Goal: Navigation & Orientation: Find specific page/section

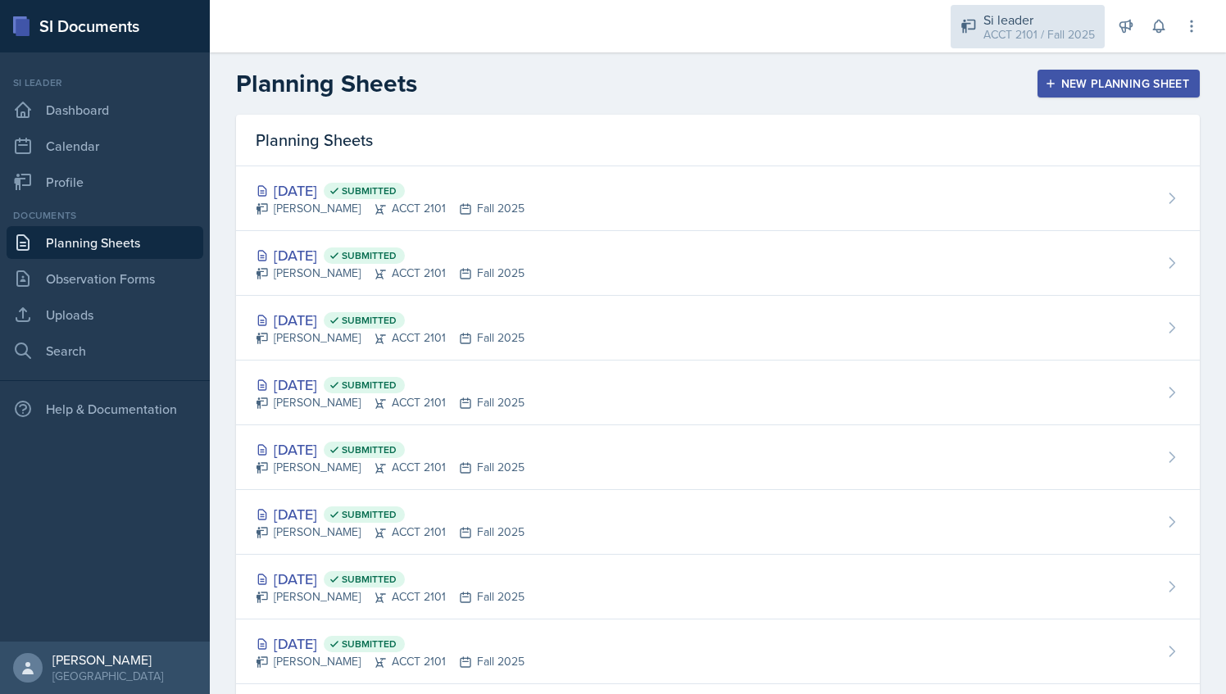
click at [999, 38] on div "ACCT 2101 / Fall 2025" at bounding box center [1039, 34] width 111 height 17
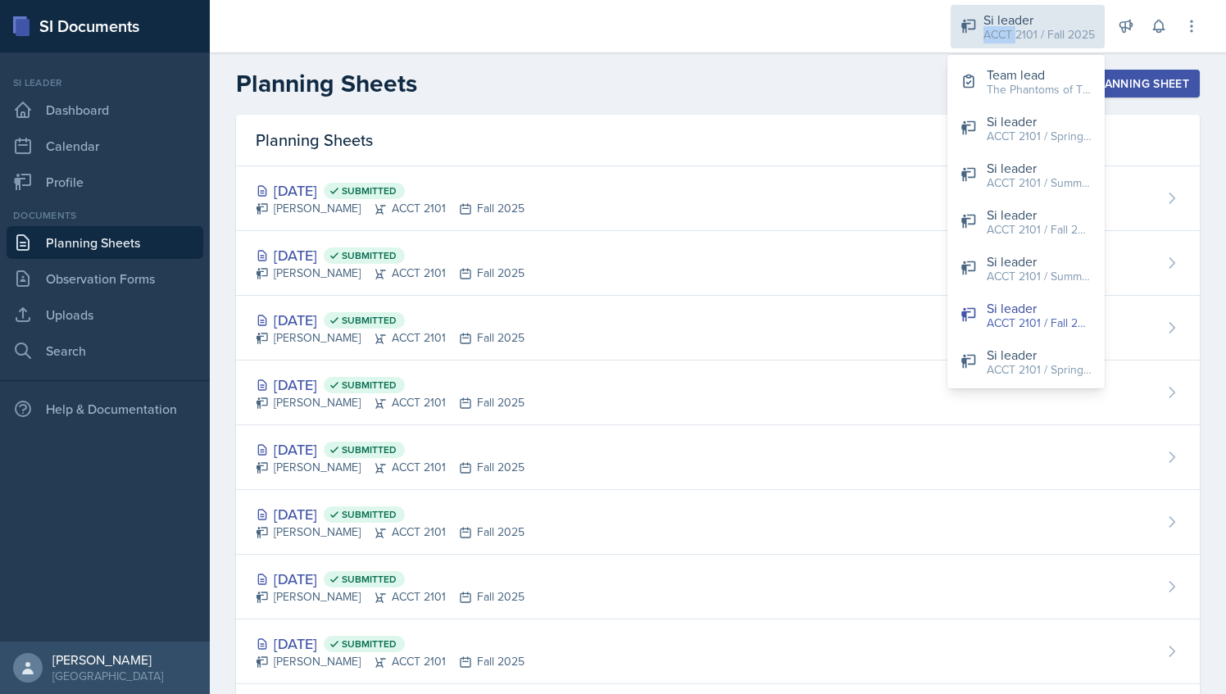
click at [999, 38] on div "ACCT 2101 / Fall 2025" at bounding box center [1039, 34] width 111 height 17
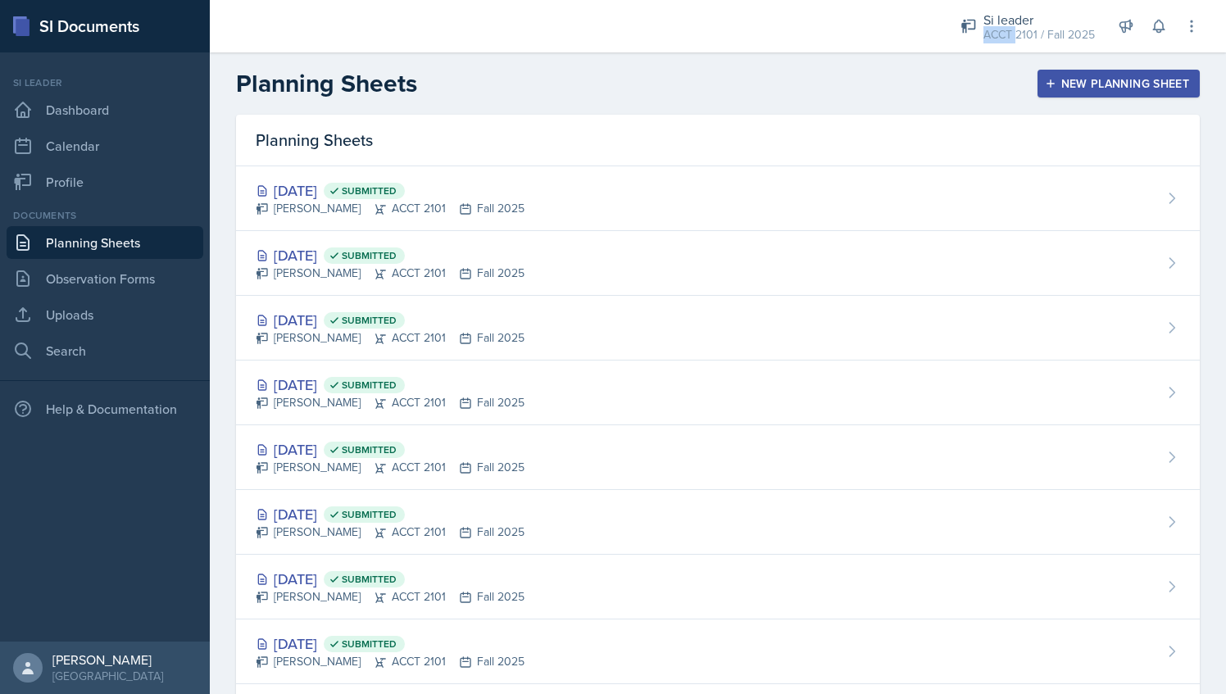
drag, startPoint x: 999, startPoint y: 38, endPoint x: 980, endPoint y: 1, distance: 41.8
click at [980, 1] on div "Si leader ACCT 2101 / Fall 2025 Team lead The Phantoms of The Opera / Fall 2025…" at bounding box center [1069, 26] width 262 height 52
click at [980, 13] on div "Si leader ACCT 2101 / Fall 2025" at bounding box center [1028, 26] width 154 height 43
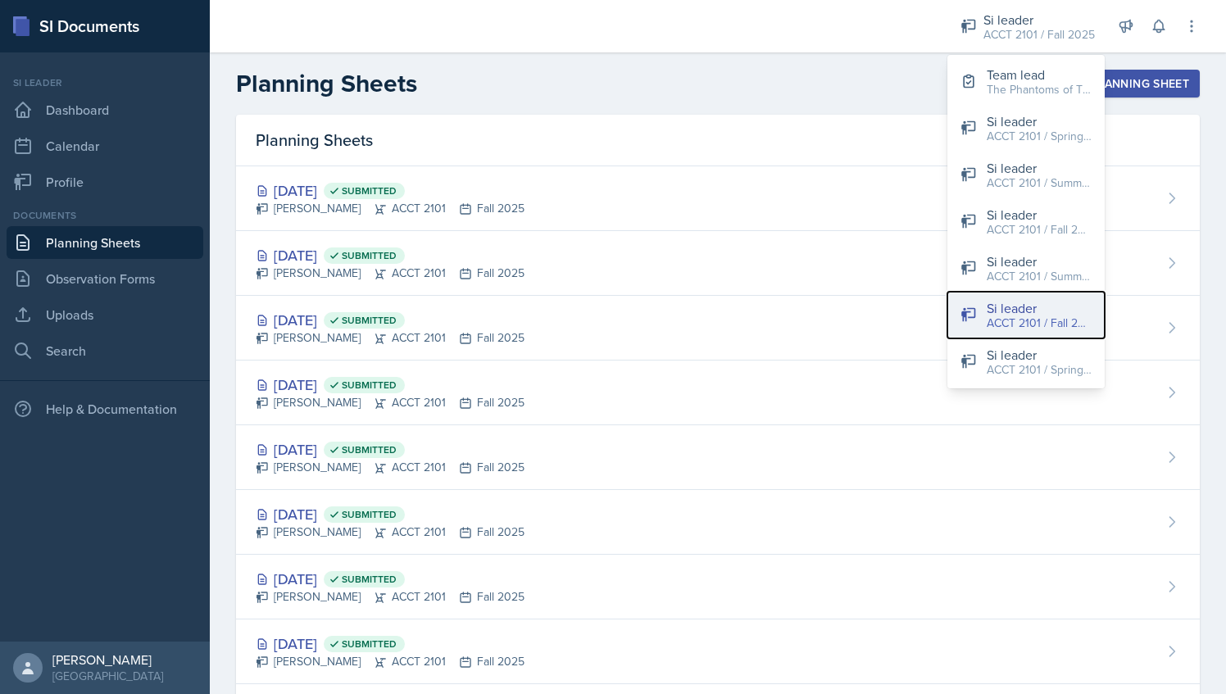
click at [974, 321] on icon at bounding box center [969, 315] width 16 height 16
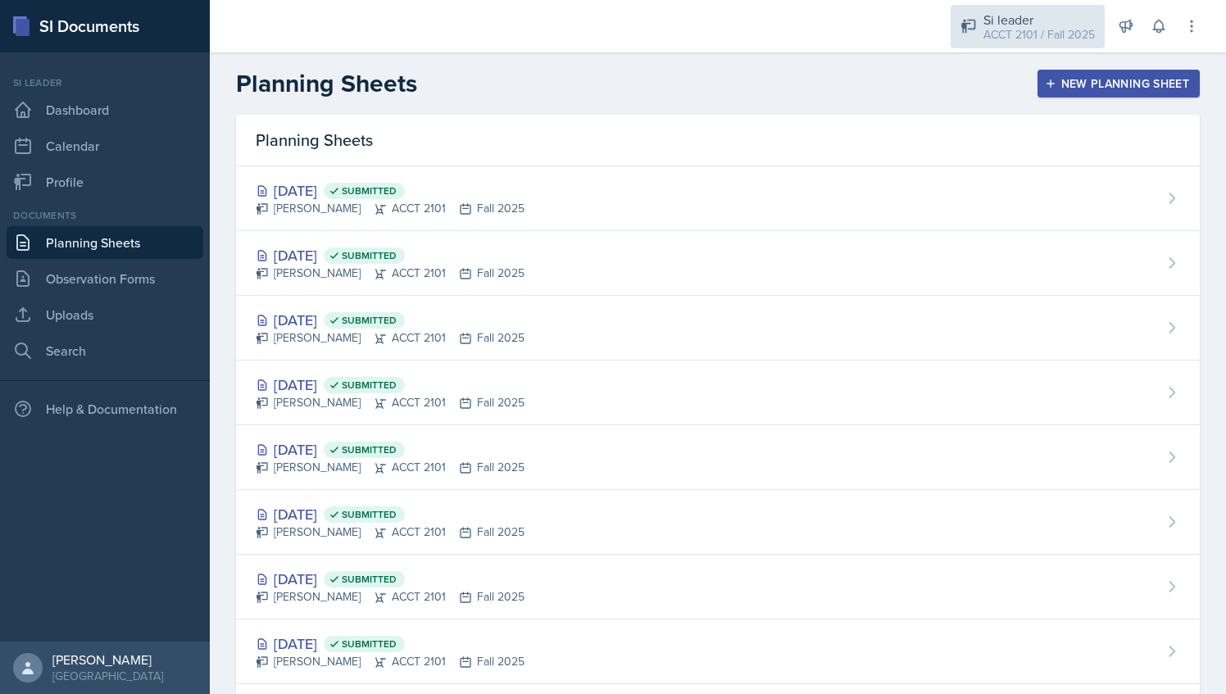
click at [1035, 15] on div "Si leader" at bounding box center [1039, 20] width 111 height 20
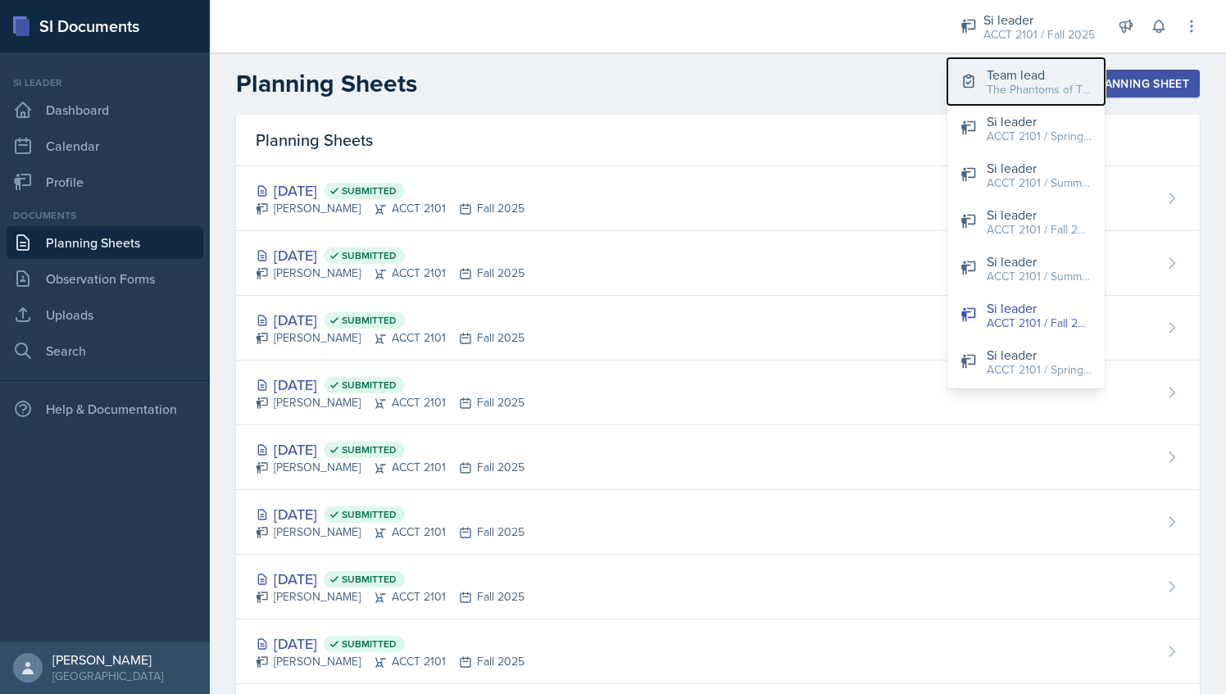
click at [1030, 79] on div "Team lead" at bounding box center [1039, 75] width 105 height 20
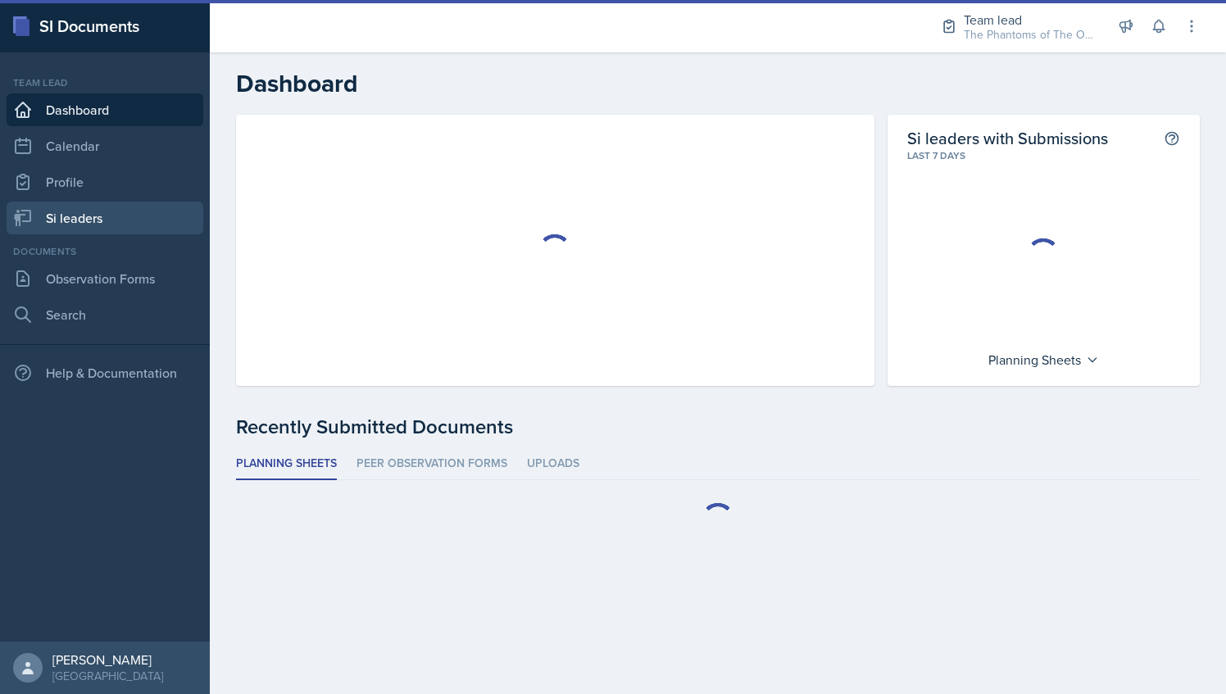
click at [112, 228] on link "Si leaders" at bounding box center [105, 218] width 197 height 33
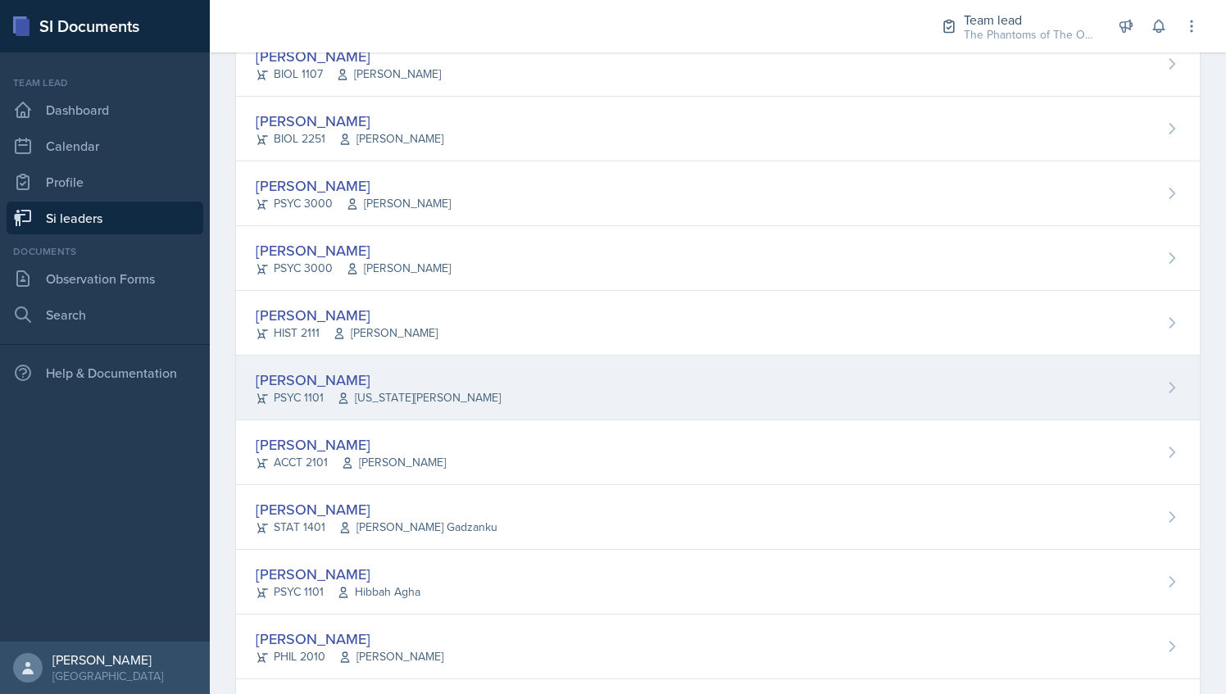
scroll to position [448, 0]
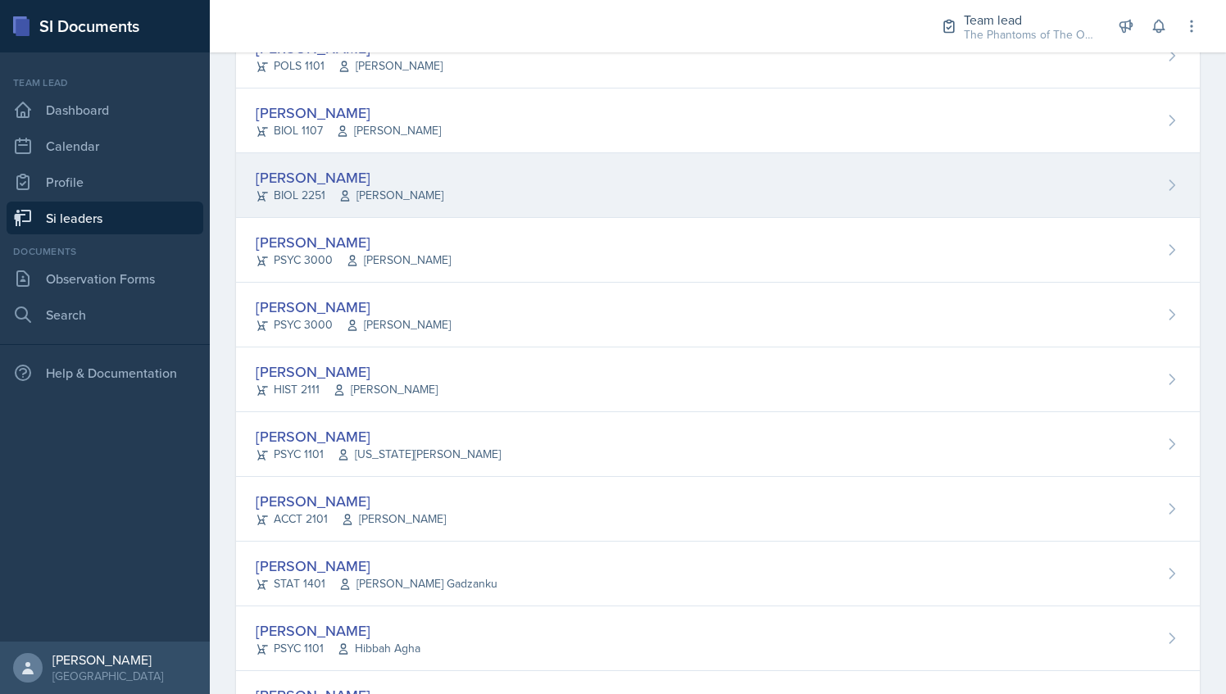
click at [402, 169] on div "[PERSON_NAME]" at bounding box center [350, 177] width 188 height 22
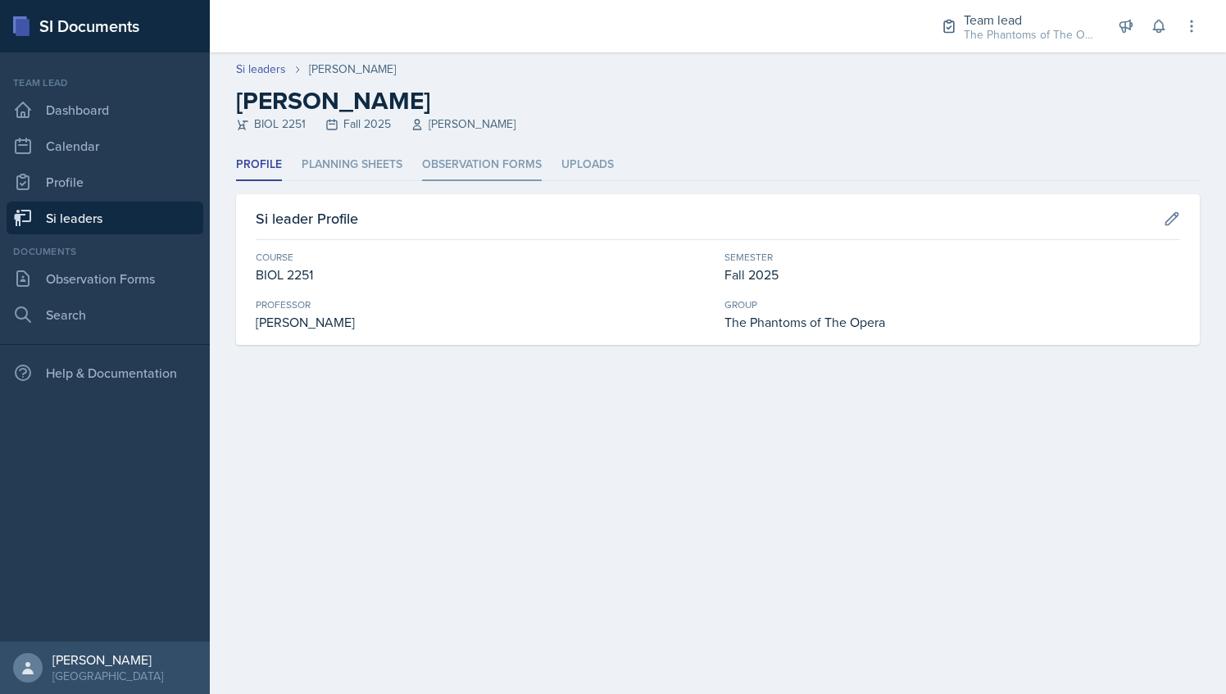
click at [470, 166] on li "Observation Forms" at bounding box center [482, 165] width 120 height 32
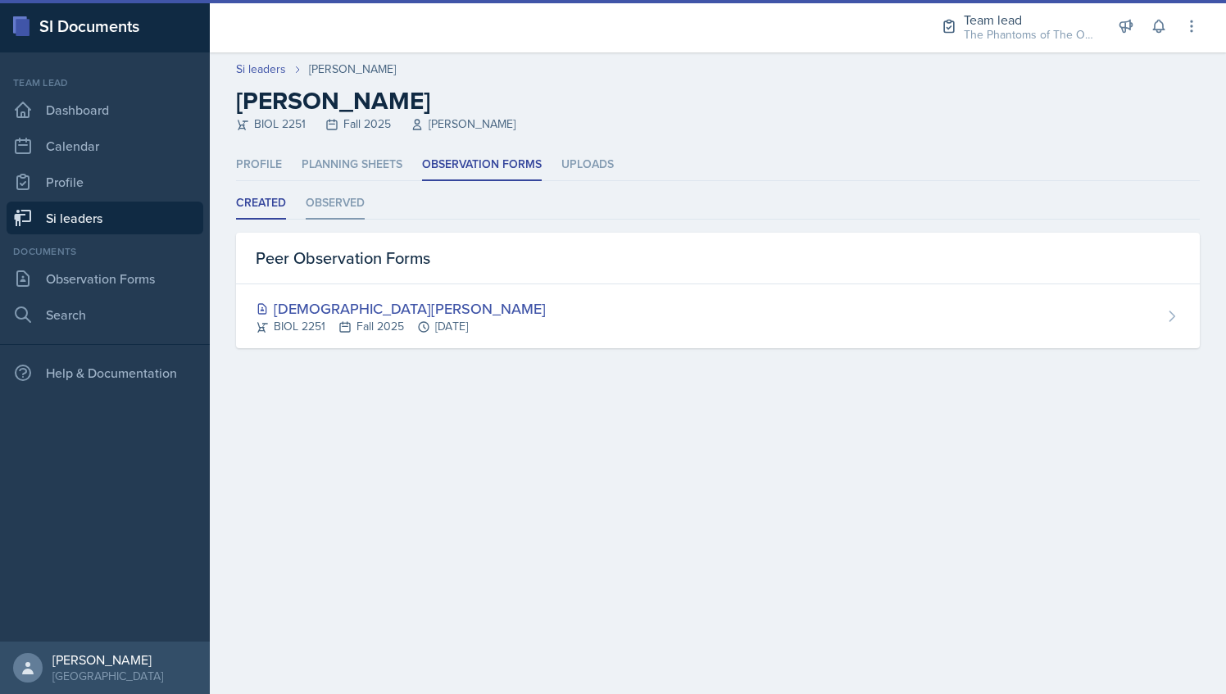
click at [337, 207] on li "Observed" at bounding box center [335, 204] width 59 height 32
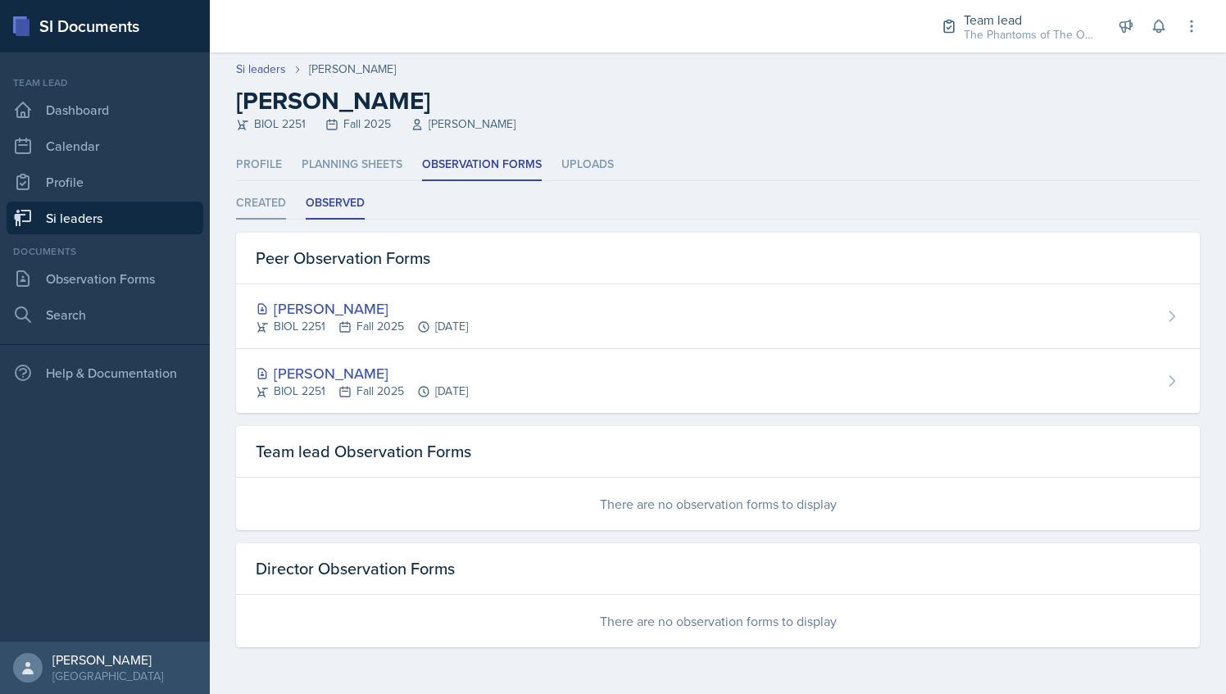
click at [268, 197] on li "Created" at bounding box center [261, 204] width 50 height 32
